Goal: Task Accomplishment & Management: Use online tool/utility

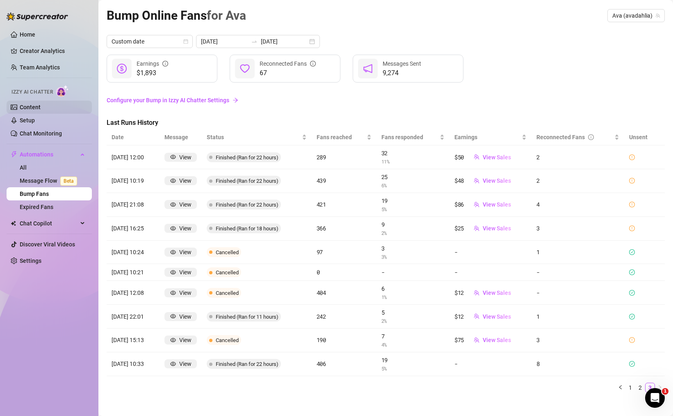
scroll to position [8, 0]
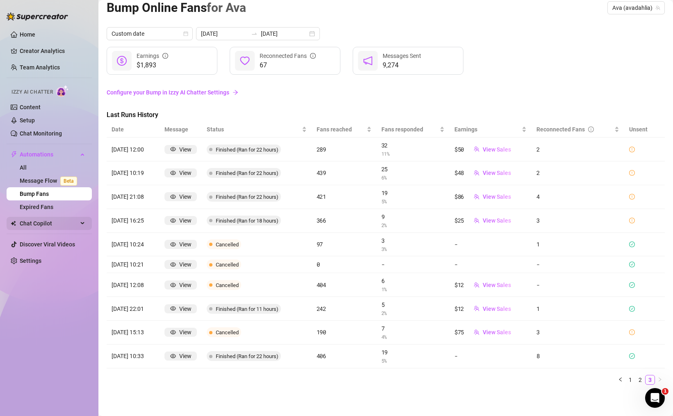
click at [29, 228] on span "Chat Copilot" at bounding box center [49, 223] width 58 height 13
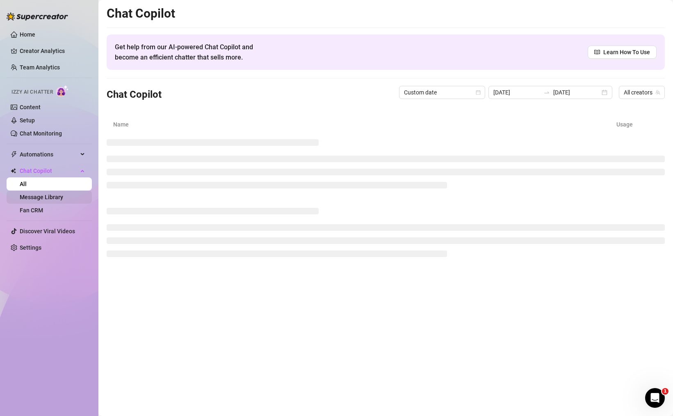
click at [44, 200] on link "Message Library" at bounding box center [41, 197] width 43 height 7
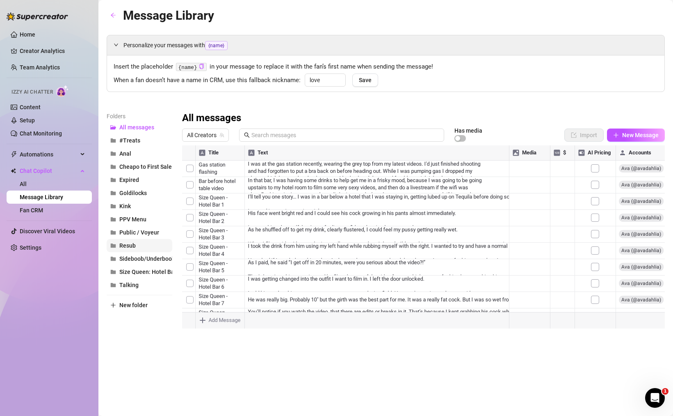
click at [124, 241] on button "Resub" at bounding box center [140, 245] width 66 height 13
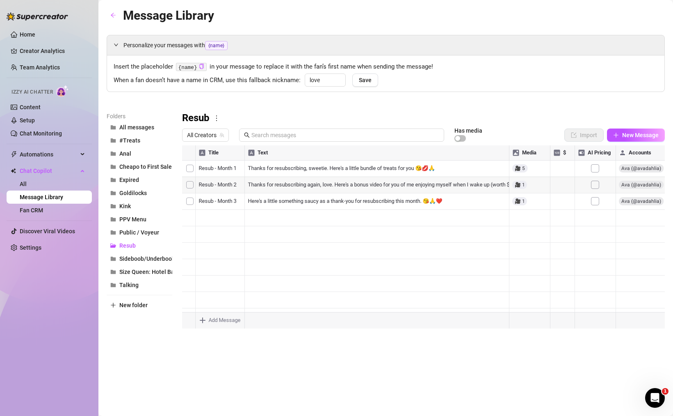
click at [426, 184] on div at bounding box center [423, 236] width 483 height 183
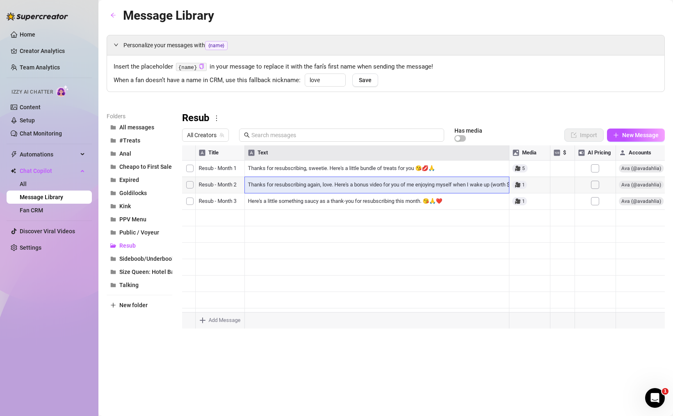
click at [426, 184] on div at bounding box center [423, 236] width 483 height 183
click at [426, 184] on textarea "Thanks for resubscribing again, love. Here's a bonus video for you of me enjoyi…" at bounding box center [377, 185] width 266 height 14
click at [274, 188] on textarea "Thanks for resubscribing again, love. Here's a bonus video for you of me enjoyi…" at bounding box center [377, 185] width 266 height 14
type textarea "Thanks for resubscribing again, love. Here's a bonus video for you of me enjoyi…"
click at [336, 242] on div at bounding box center [423, 236] width 483 height 183
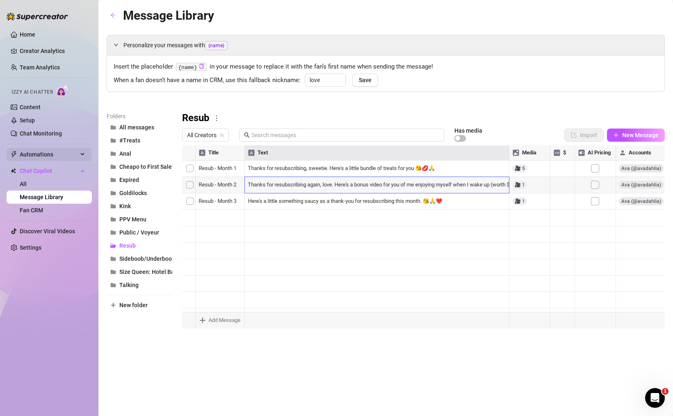
click at [39, 158] on span "Automations" at bounding box center [49, 154] width 58 height 13
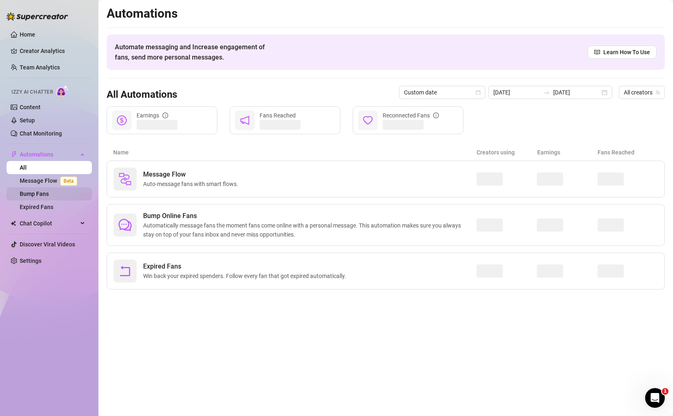
click at [35, 193] on link "Bump Fans" at bounding box center [34, 193] width 29 height 7
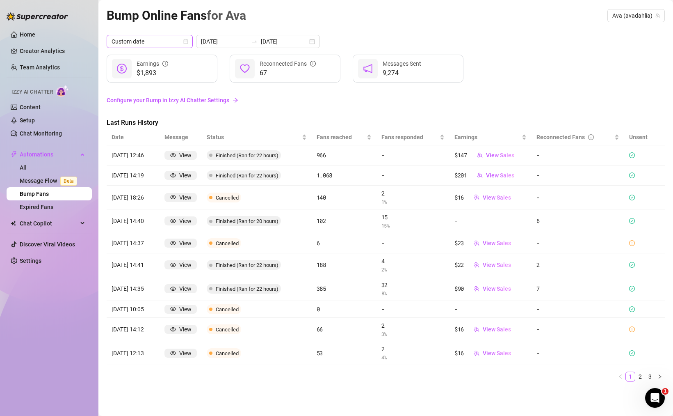
click at [147, 41] on span "Custom date" at bounding box center [150, 41] width 76 height 12
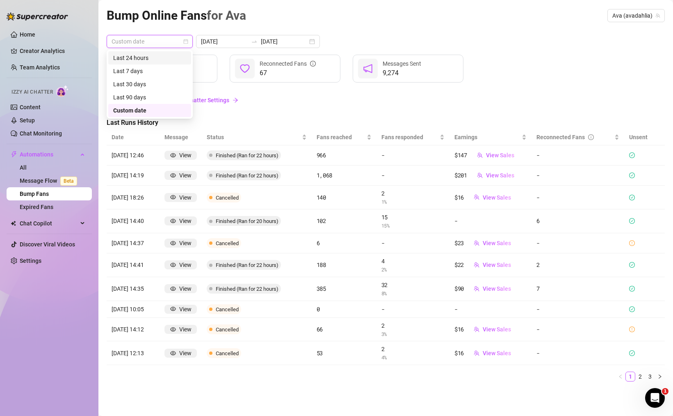
click at [139, 54] on div "Last 24 hours" at bounding box center [149, 57] width 73 height 9
